Goal: Transaction & Acquisition: Purchase product/service

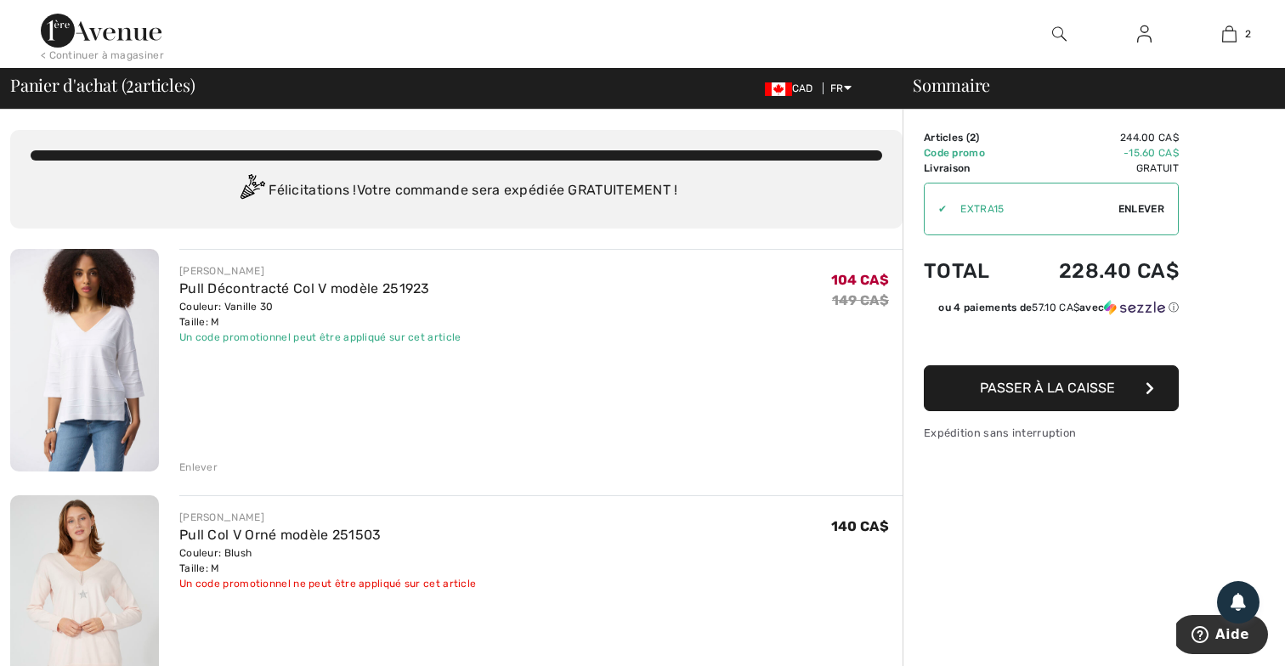
click at [413, 580] on div "Un code promotionnel ne peut être appliqué sur cet article" at bounding box center [327, 583] width 297 height 15
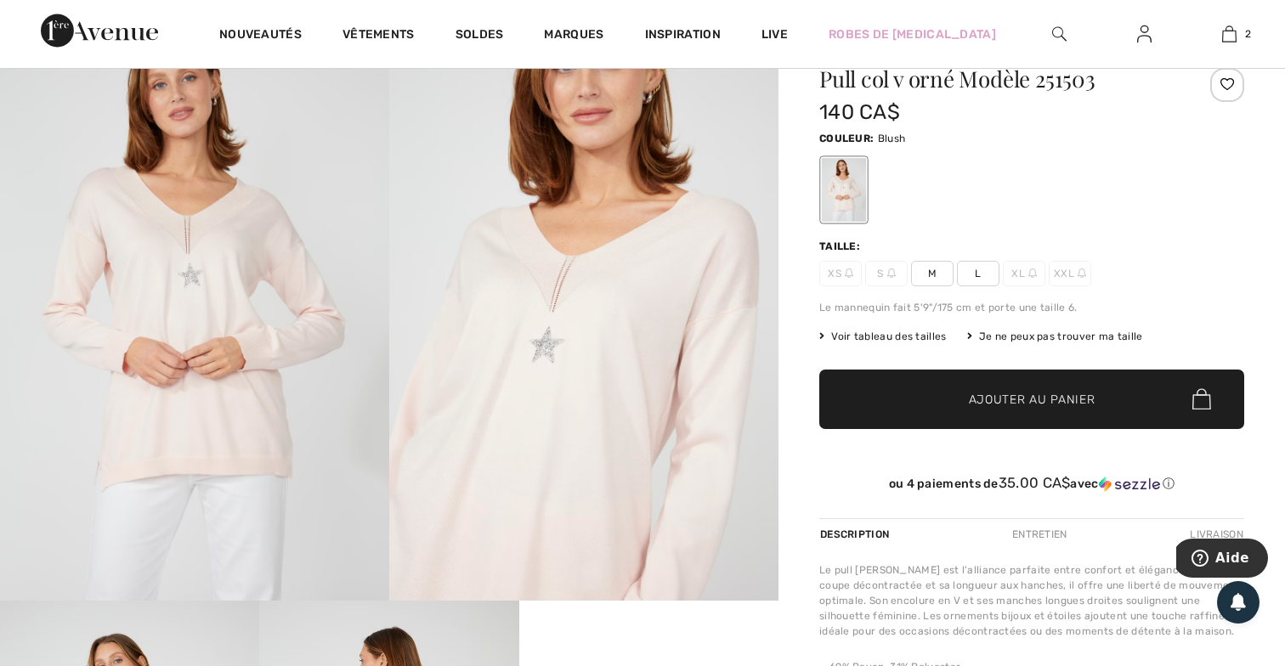
scroll to position [115, 0]
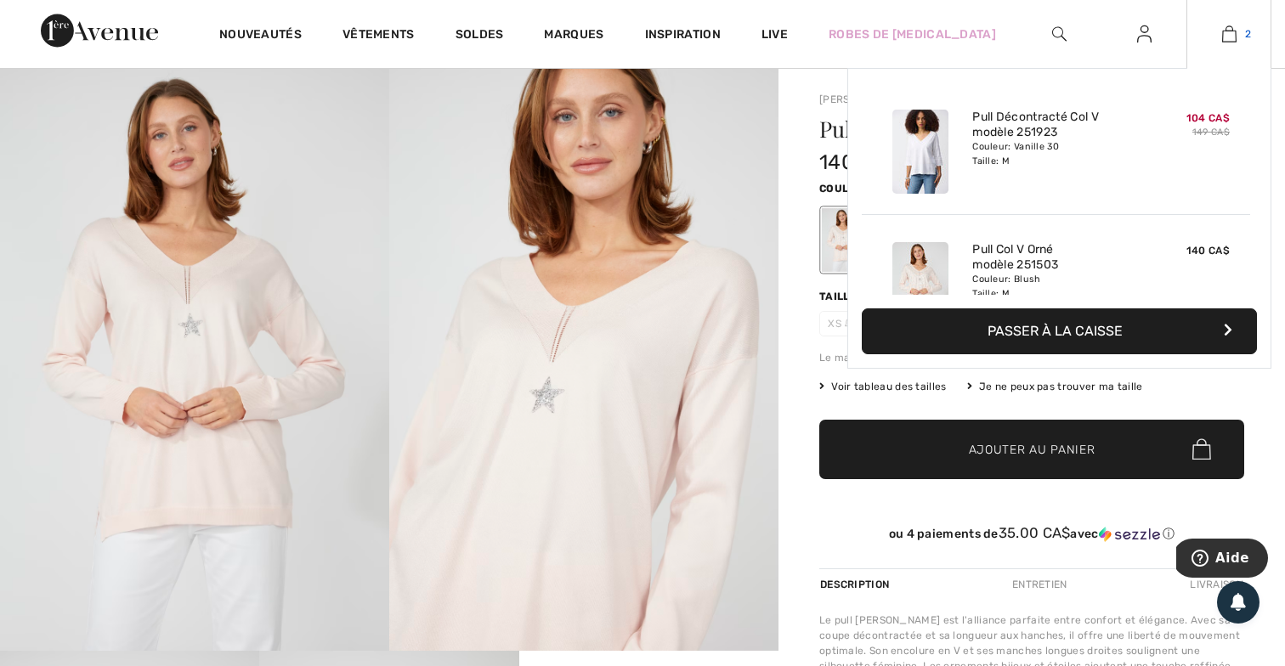
click at [1229, 30] on img at bounding box center [1229, 34] width 14 height 20
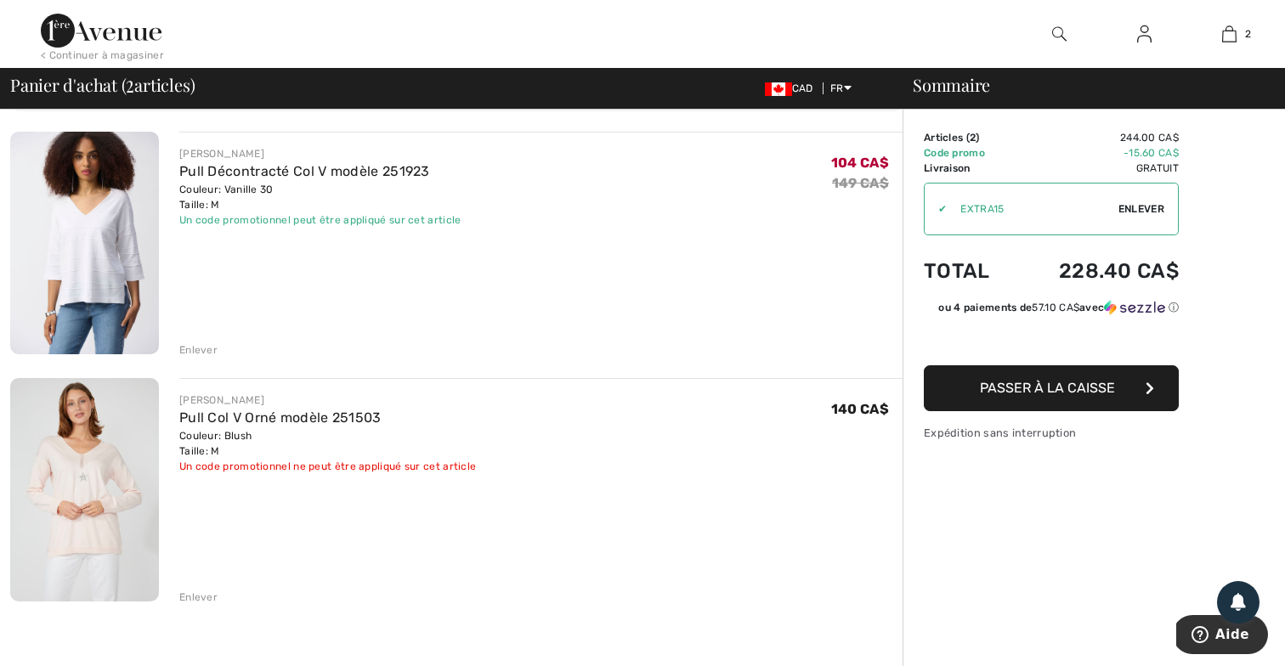
scroll to position [120, 0]
